Goal: Find specific page/section: Find specific page/section

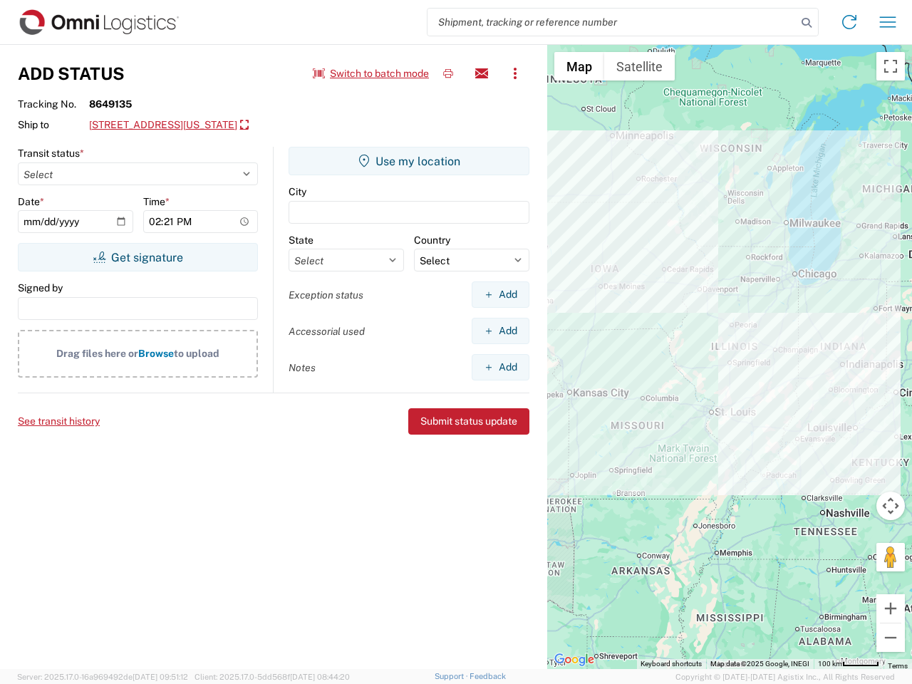
click at [612, 22] on input "search" at bounding box center [612, 22] width 369 height 27
click at [807, 23] on icon at bounding box center [807, 23] width 20 height 20
click at [850, 22] on icon at bounding box center [849, 22] width 23 height 23
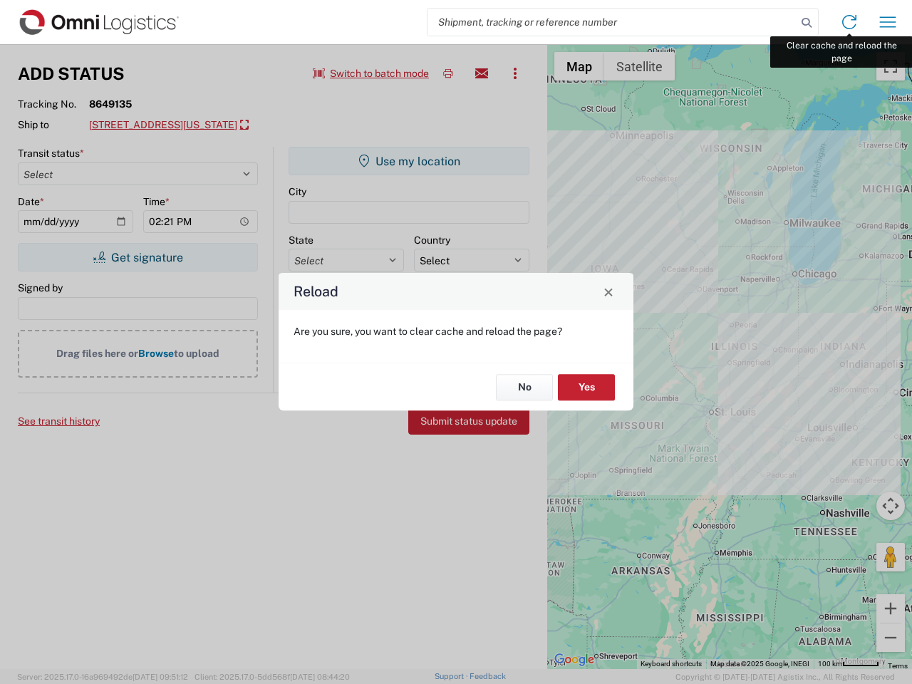
click at [888, 22] on div "Reload Are you sure, you want to clear cache and reload the page? No Yes" at bounding box center [456, 342] width 912 height 684
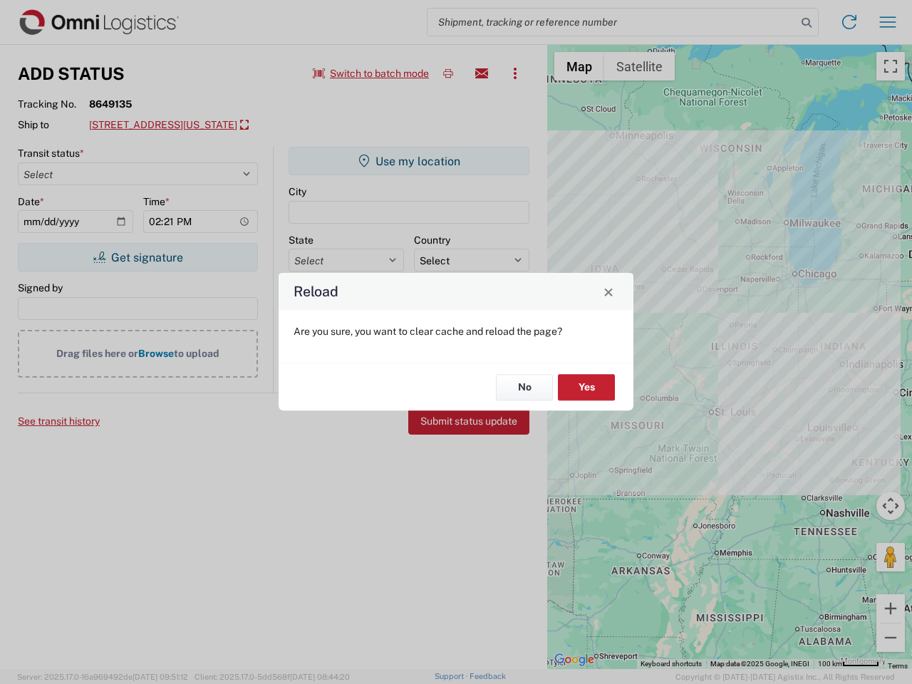
click at [371, 73] on div "Reload Are you sure, you want to clear cache and reload the page? No Yes" at bounding box center [456, 342] width 912 height 684
click at [448, 73] on div "Reload Are you sure, you want to clear cache and reload the page? No Yes" at bounding box center [456, 342] width 912 height 684
click at [482, 73] on div "Reload Are you sure, you want to clear cache and reload the page? No Yes" at bounding box center [456, 342] width 912 height 684
click at [515, 73] on div "Reload Are you sure, you want to clear cache and reload the page? No Yes" at bounding box center [456, 342] width 912 height 684
click at [205, 125] on div "Reload Are you sure, you want to clear cache and reload the page? No Yes" at bounding box center [456, 342] width 912 height 684
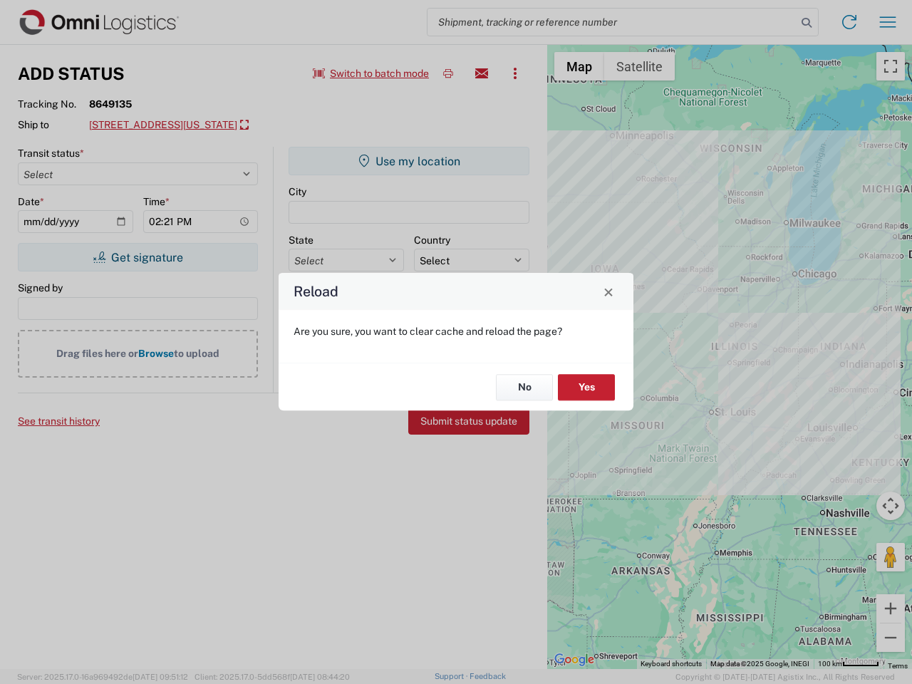
click at [138, 257] on div "Reload Are you sure, you want to clear cache and reload the page? No Yes" at bounding box center [456, 342] width 912 height 684
